Goal: Download file/media

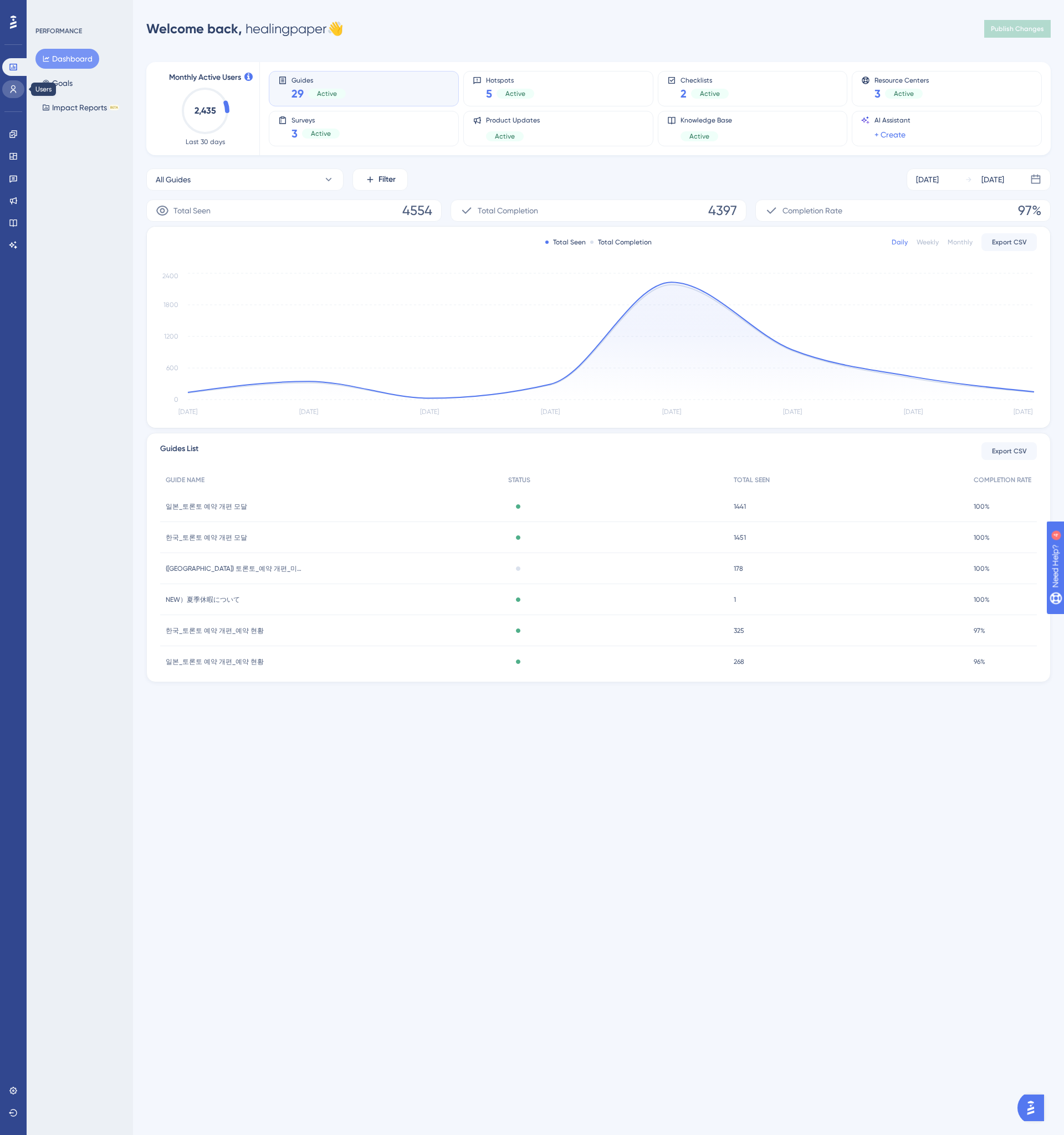
click at [11, 93] on icon at bounding box center [13, 89] width 9 height 9
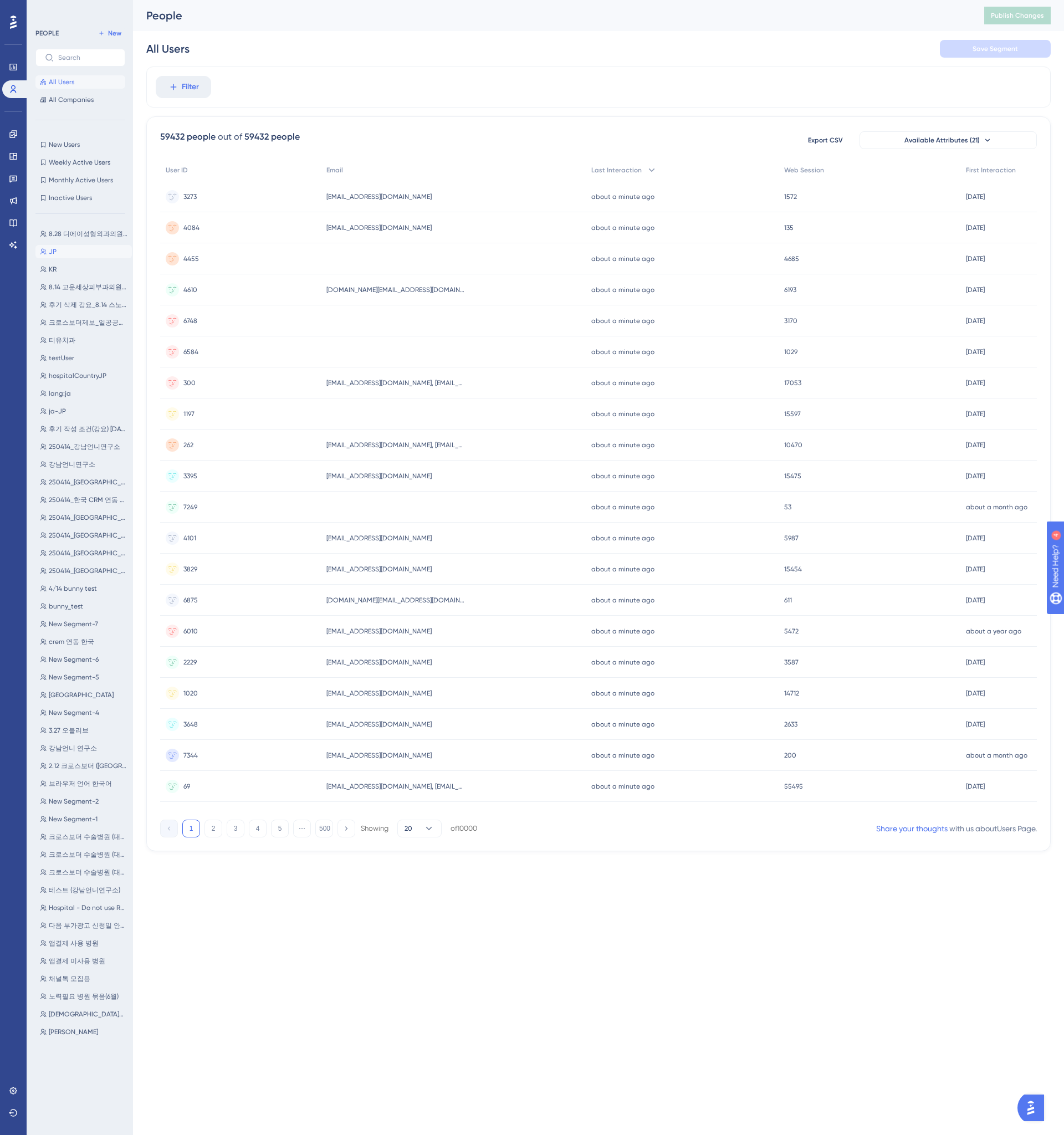
click at [66, 252] on button "JP JP" at bounding box center [83, 252] width 96 height 14
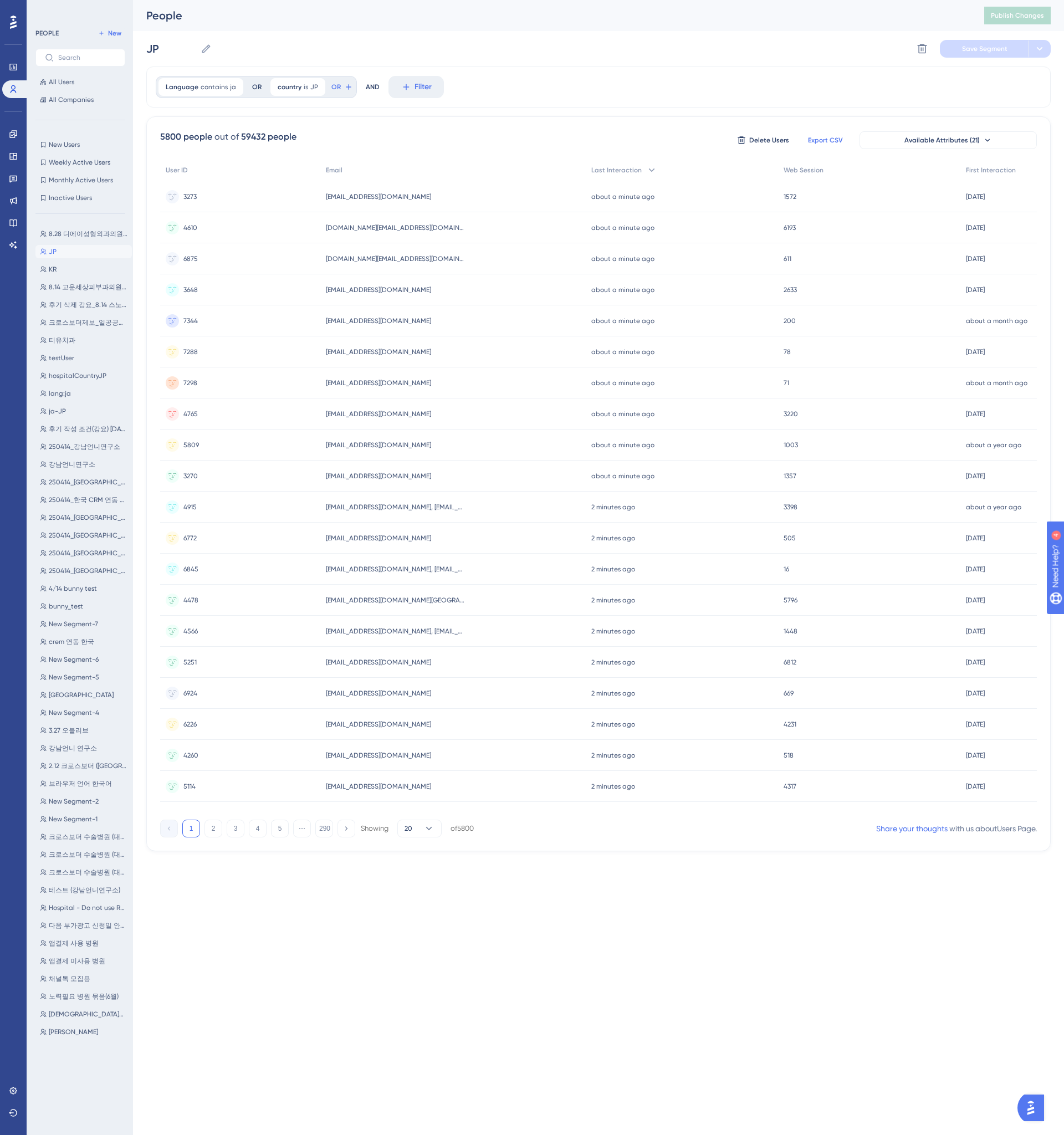
click at [822, 142] on span "Export CSV" at bounding box center [825, 140] width 35 height 9
click at [240, 115] on div "Language contains ja ja Remove OR country is JP JP Remove OR AND Filter 5800 pe…" at bounding box center [598, 459] width 905 height 785
click at [83, 265] on button "KR KR" at bounding box center [83, 270] width 96 height 14
type input "KR"
click at [83, 265] on button "KR KR" at bounding box center [83, 270] width 96 height 14
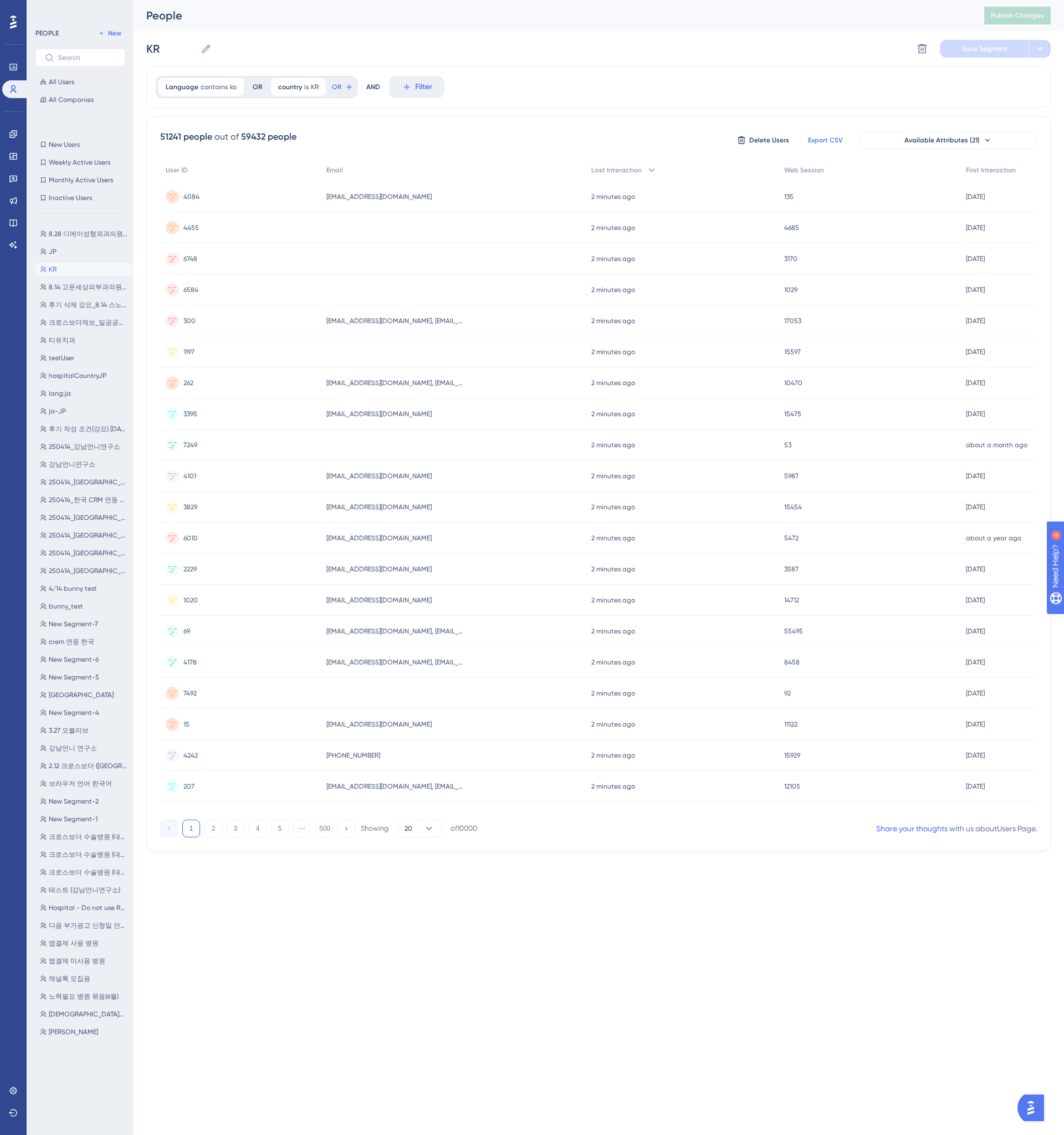
click at [837, 138] on span "Export CSV" at bounding box center [825, 140] width 35 height 9
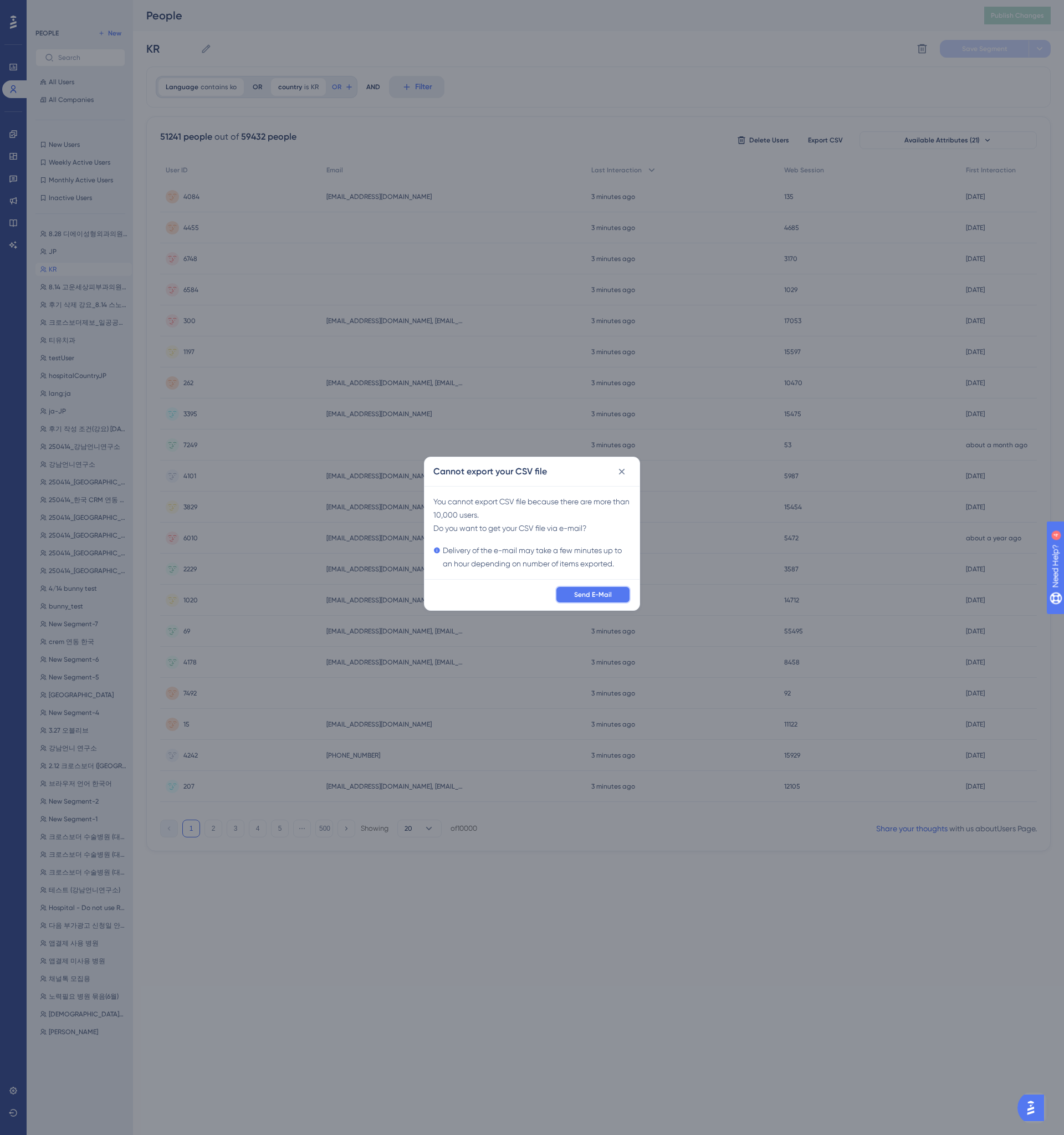
click at [582, 598] on span "Send E-Mail" at bounding box center [592, 594] width 37 height 9
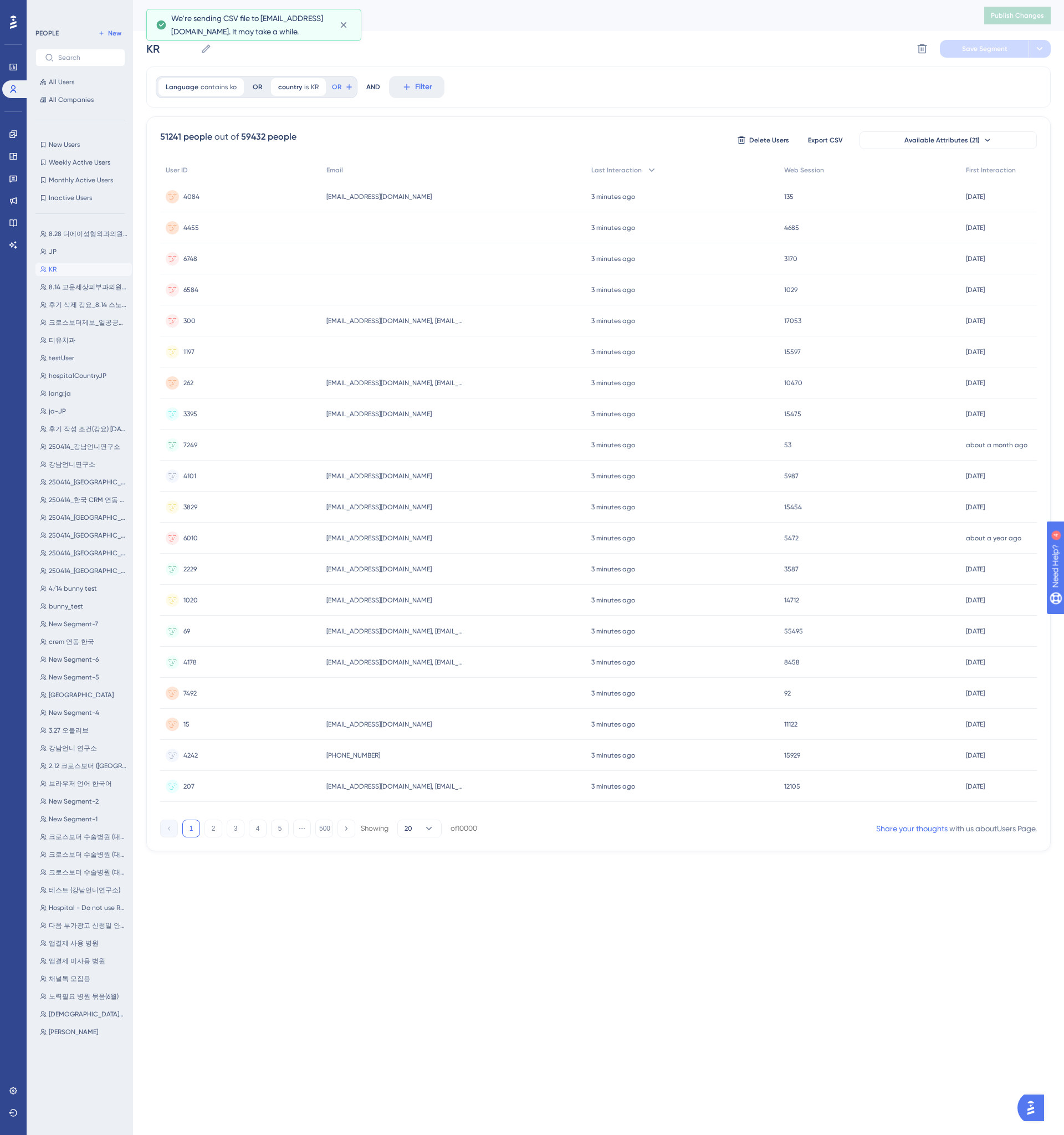
click at [195, 32] on span "We're sending CSV file to [EMAIL_ADDRESS][DOMAIN_NAME]. It may take a while." at bounding box center [250, 25] width 159 height 26
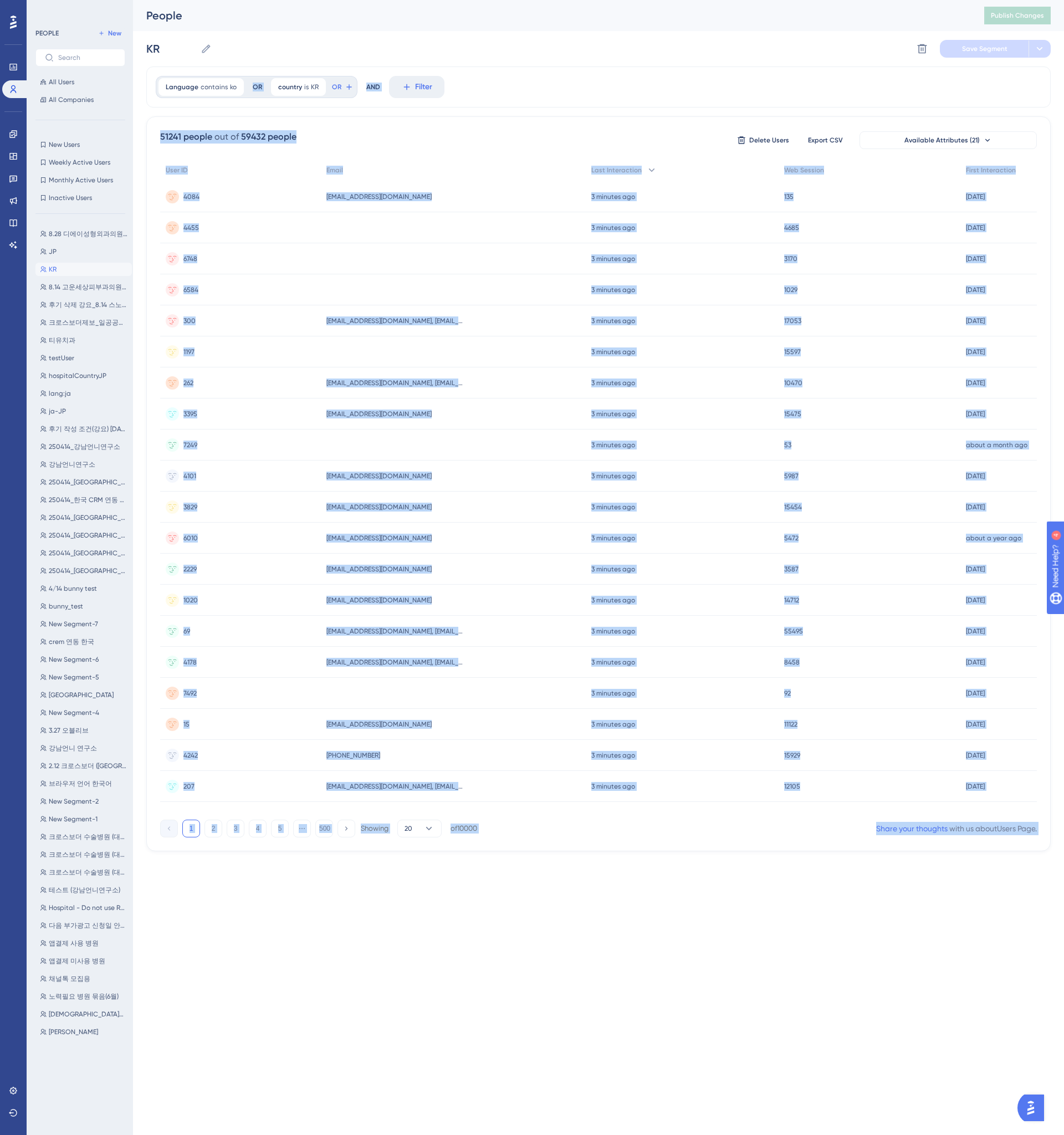
drag, startPoint x: 195, startPoint y: 32, endPoint x: 246, endPoint y: 32, distance: 51.0
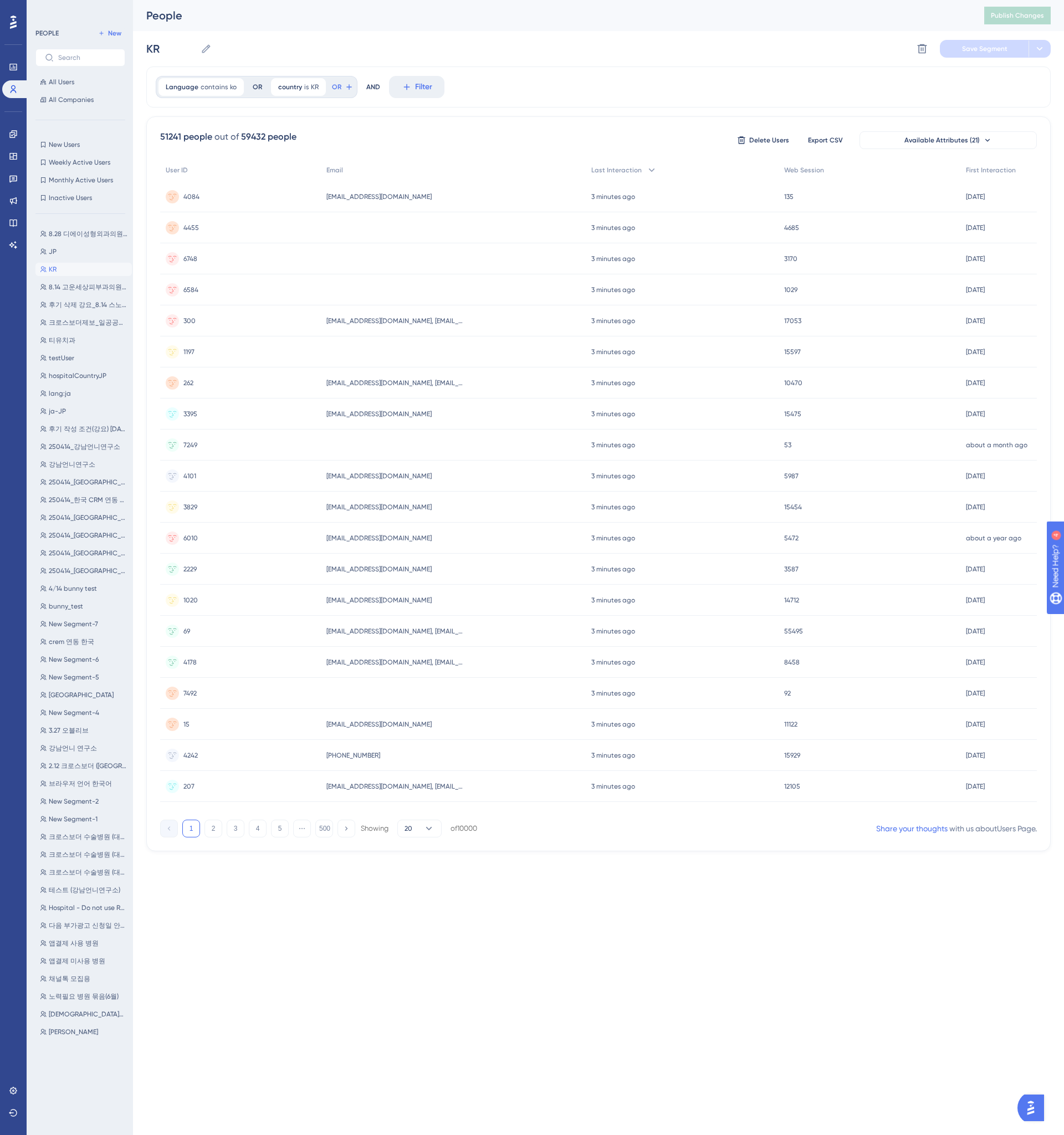
click at [246, 32] on div "KR KR Delete Segment Save Segment" at bounding box center [598, 49] width 905 height 36
click at [813, 100] on div "Language contains ko ko Remove OR country is KR KR Remove OR AND Filter" at bounding box center [598, 87] width 905 height 41
